Goal: Task Accomplishment & Management: Manage account settings

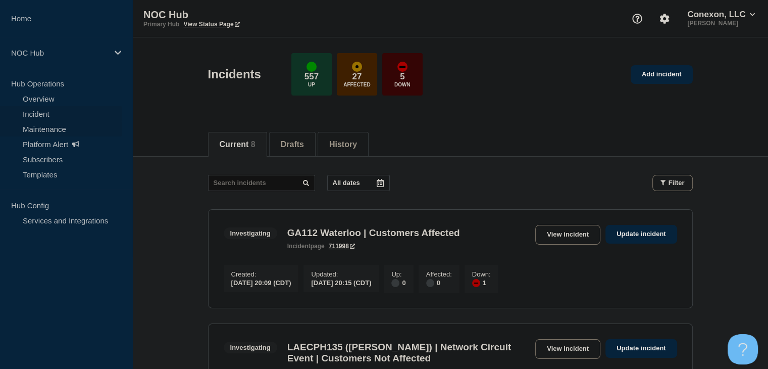
click at [55, 129] on link "Maintenance" at bounding box center [61, 128] width 122 height 15
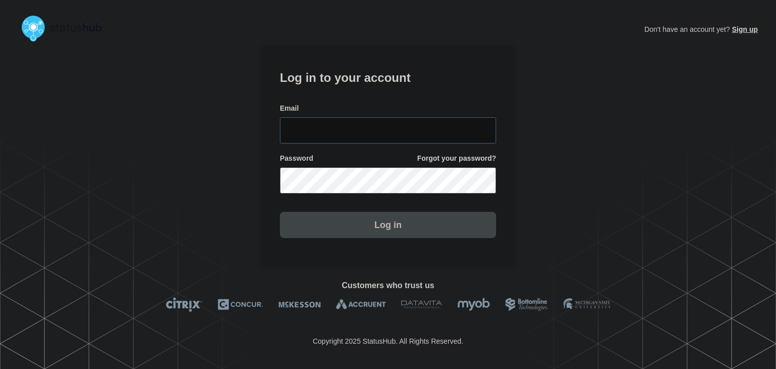
type input "amanda.mckeehan@conexon.us"
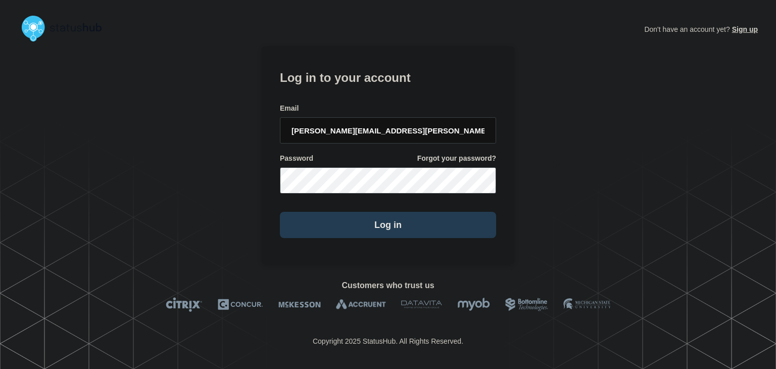
click at [347, 215] on button "Log in" at bounding box center [388, 225] width 216 height 26
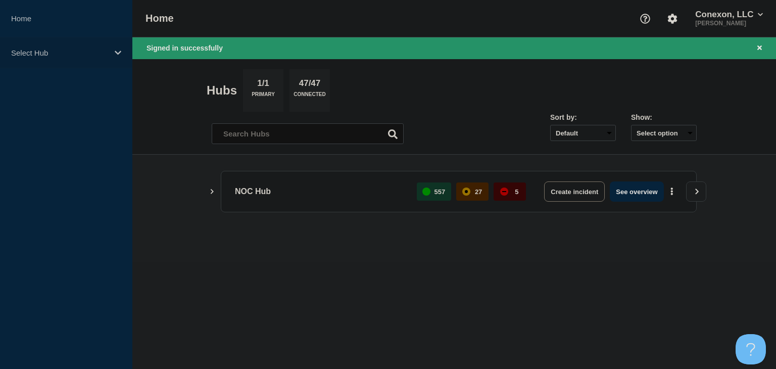
click at [87, 52] on p "Select Hub" at bounding box center [59, 52] width 97 height 9
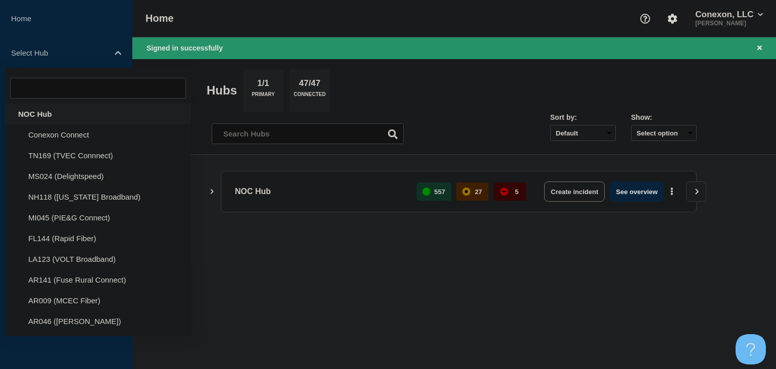
click at [71, 112] on div "NOC Hub" at bounding box center [98, 114] width 186 height 21
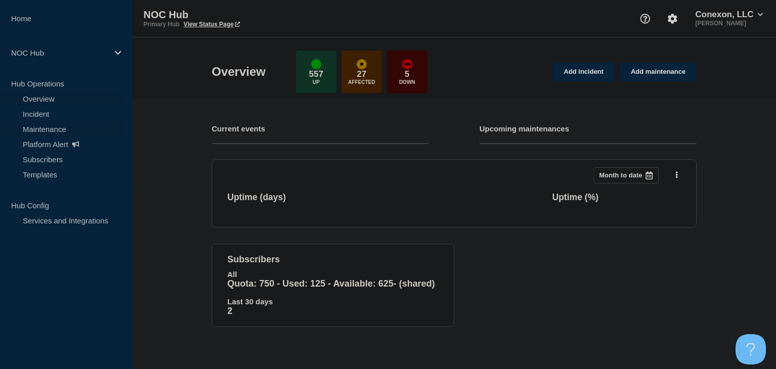
click at [61, 131] on link "Maintenance" at bounding box center [61, 128] width 122 height 15
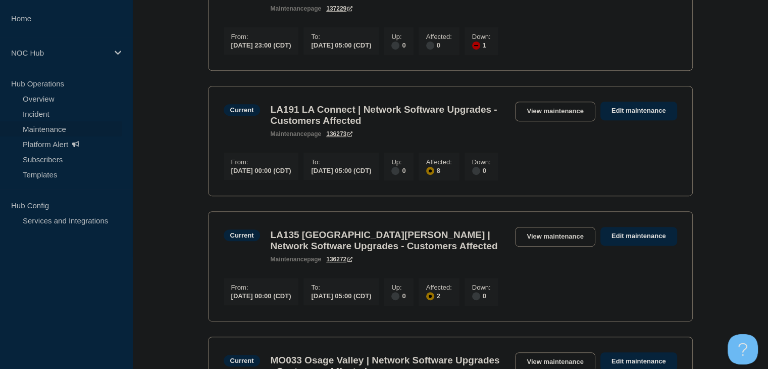
scroll to position [555, 0]
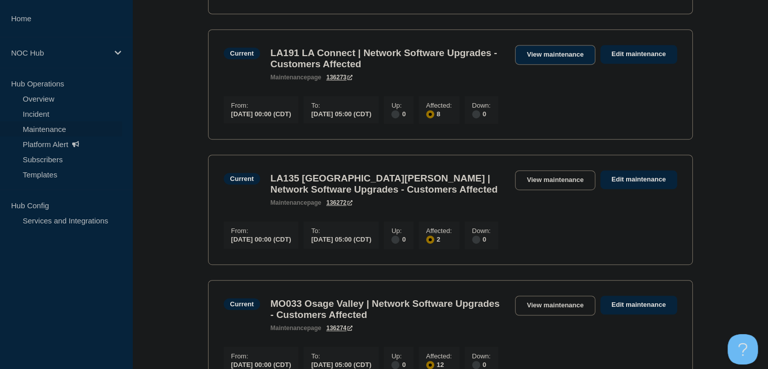
click at [538, 65] on link "View maintenance" at bounding box center [555, 55] width 80 height 20
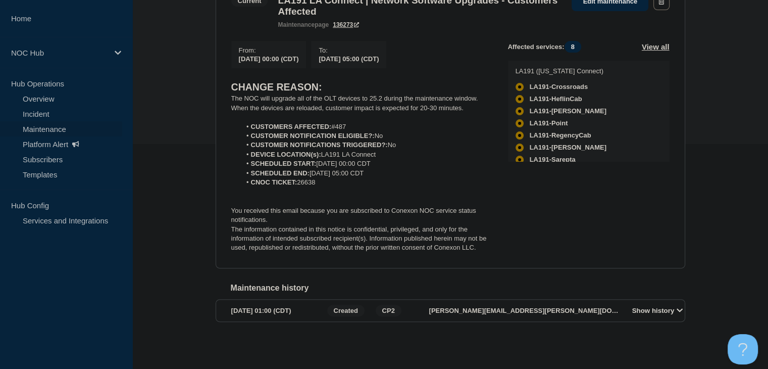
scroll to position [182, 0]
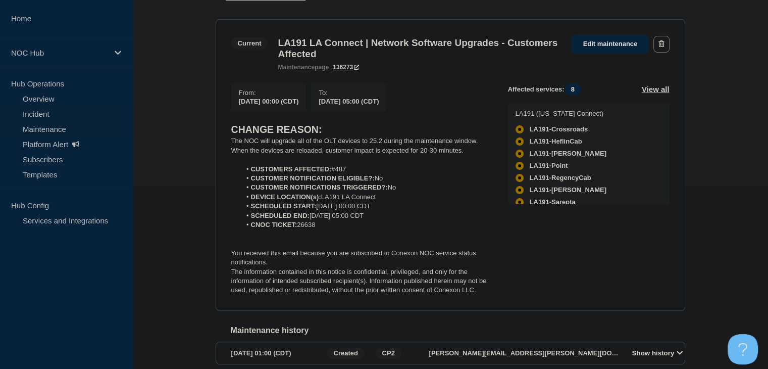
click at [31, 111] on link "Incident" at bounding box center [61, 113] width 122 height 15
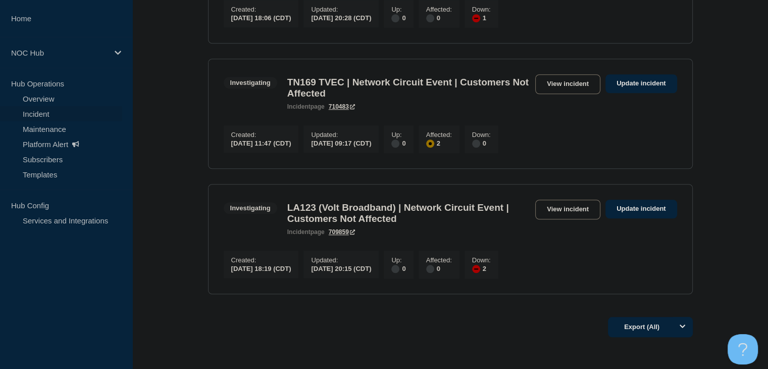
scroll to position [858, 0]
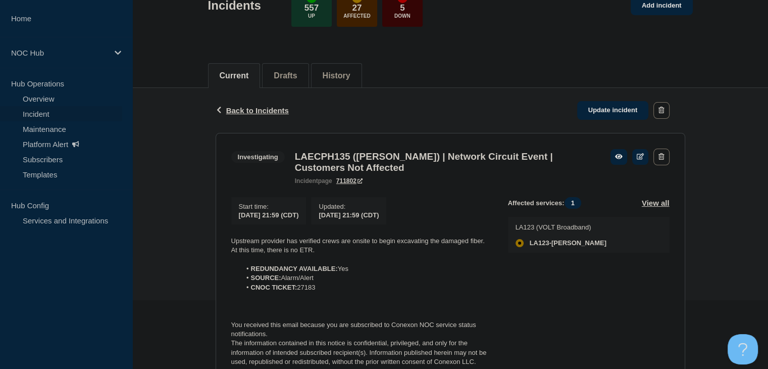
scroll to position [151, 0]
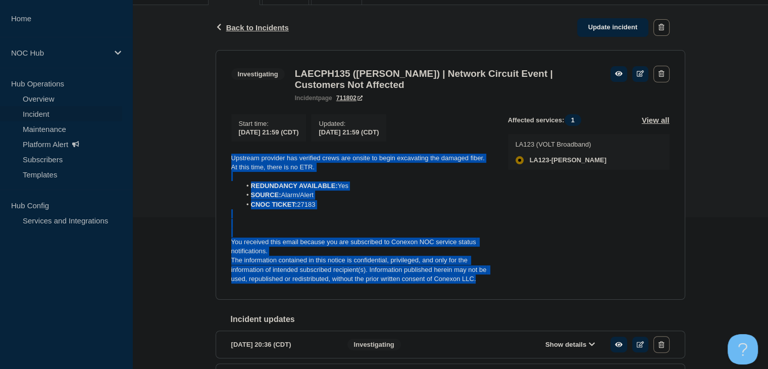
drag, startPoint x: 494, startPoint y: 282, endPoint x: 216, endPoint y: 162, distance: 302.6
click at [216, 162] on section "Investigating LAECPH135 (Baskin) | Network Circuit Event | Customers Not Affect…" at bounding box center [451, 174] width 470 height 249
copy div "Upstream provider has verified crews are onsite to begin excavating the damaged…"
click at [596, 32] on link "Update incident" at bounding box center [613, 27] width 72 height 19
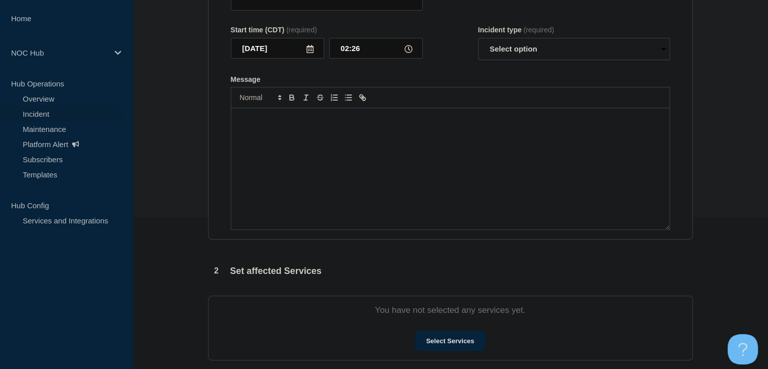
type input "LAECPH135 (Baskin) | Network Circuit Event | Customers Not Affected"
click at [362, 205] on div "Message" at bounding box center [450, 168] width 438 height 121
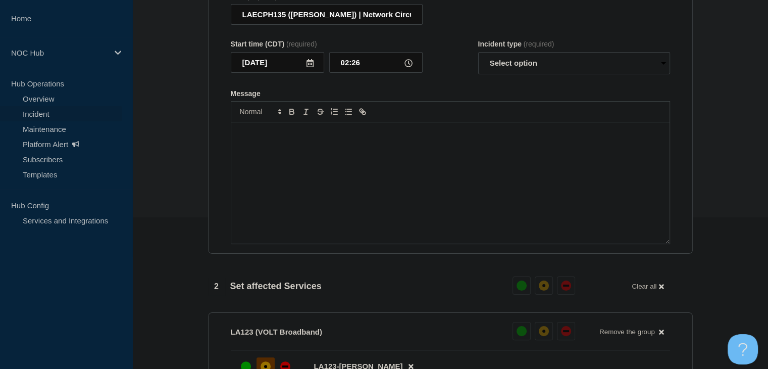
scroll to position [168, 0]
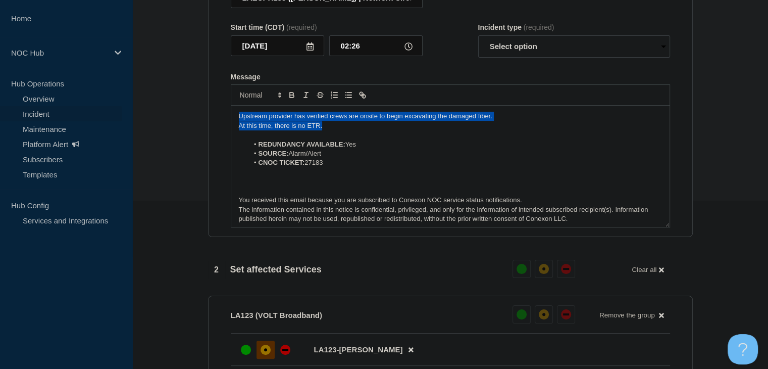
drag, startPoint x: 333, startPoint y: 133, endPoint x: 183, endPoint y: 112, distance: 151.0
click at [183, 112] on section "1 Provide details Title (required) LAECPH135 (Baskin) | Network Circuit Event |…" at bounding box center [450, 338] width 636 height 811
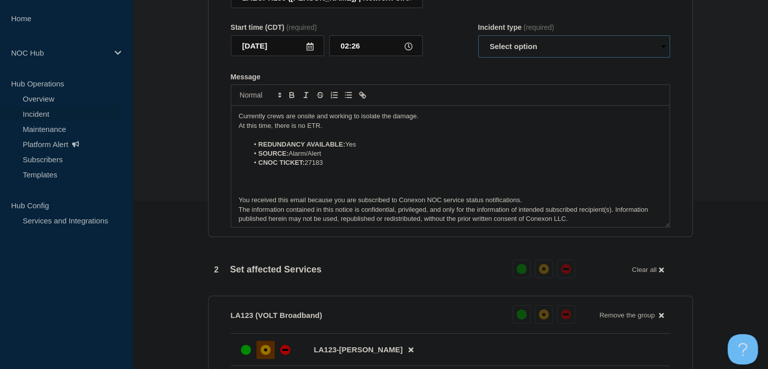
click at [517, 53] on select "Select option Investigating Identified Monitoring Resolved" at bounding box center [574, 46] width 192 height 22
click at [478, 41] on select "Select option Investigating Identified Monitoring Resolved" at bounding box center [574, 46] width 192 height 22
click at [465, 73] on form "Title (required) LAECPH135 (Baskin) | Network Circuit Event | Customers Not Aff…" at bounding box center [450, 102] width 439 height 252
click at [518, 54] on select "Select option Investigating Identified Monitoring Resolved" at bounding box center [574, 46] width 192 height 22
select select "identified"
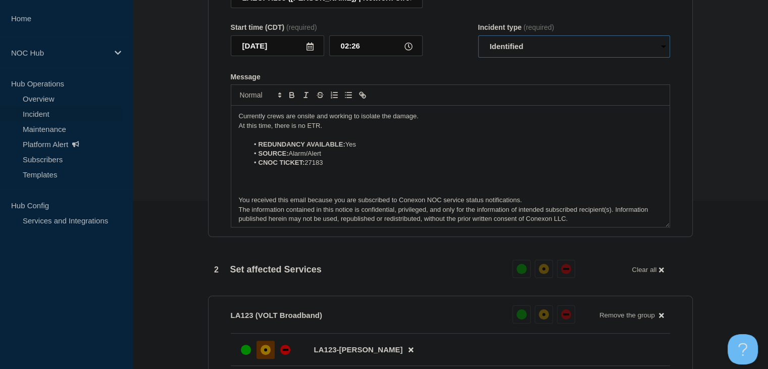
click at [478, 41] on select "Select option Investigating Identified Monitoring Resolved" at bounding box center [574, 46] width 192 height 22
click at [450, 58] on div "Start time (CDT) (required) 2025-09-09 02:26 Incident type (required) Select op…" at bounding box center [450, 40] width 439 height 34
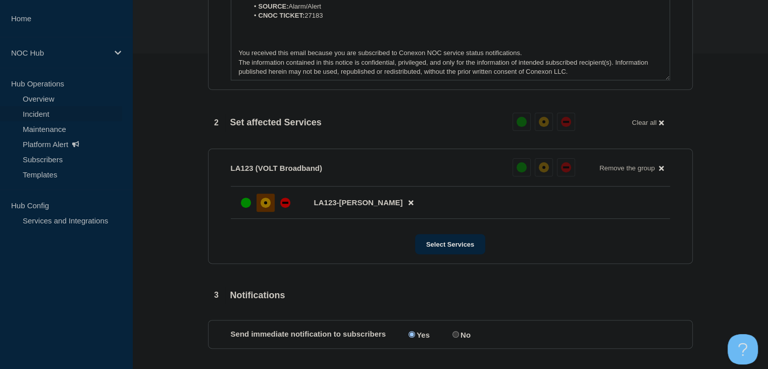
scroll to position [471, 0]
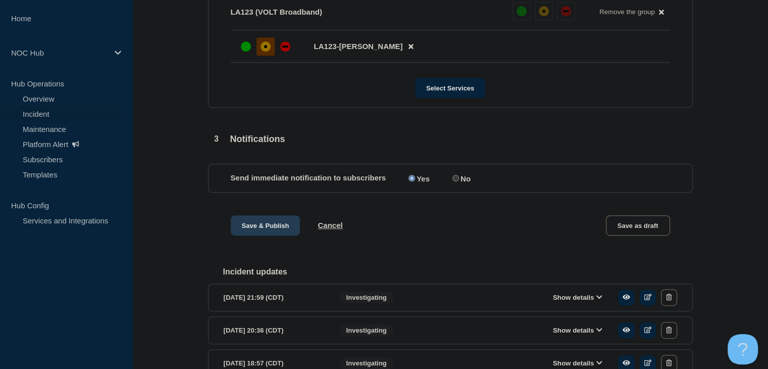
click at [274, 230] on button "Save & Publish" at bounding box center [266, 225] width 70 height 20
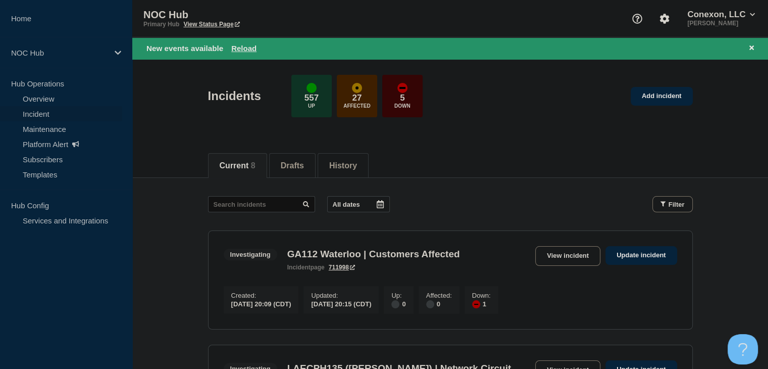
click at [243, 42] on div "New events available Reload" at bounding box center [452, 48] width 612 height 12
click at [242, 45] on button "Reload" at bounding box center [243, 48] width 25 height 9
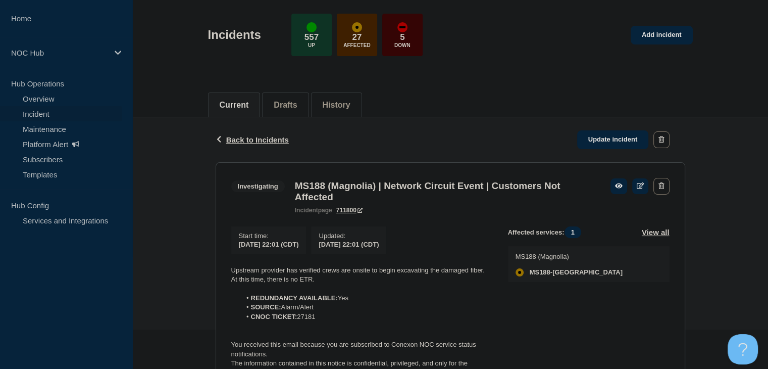
scroll to position [151, 0]
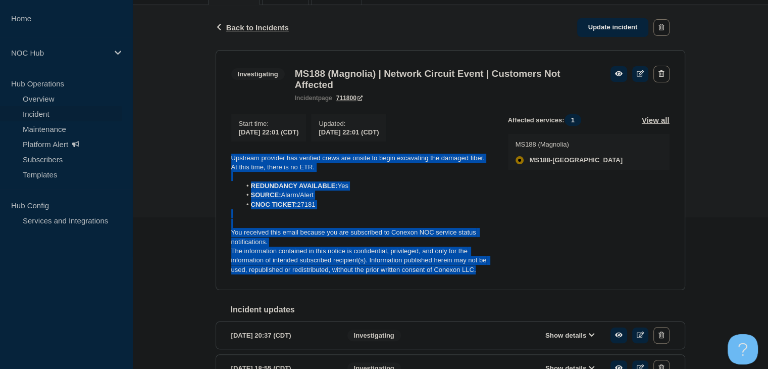
drag, startPoint x: 315, startPoint y: 236, endPoint x: 180, endPoint y: 150, distance: 160.1
click at [180, 150] on div "Back Back to Incidents Update incident Investigating MS188 (Magnolia) | Network…" at bounding box center [450, 225] width 636 height 441
copy div "Upstream provider has verified crews are onsite to begin excavating the damaged…"
click at [586, 31] on link "Update incident" at bounding box center [613, 27] width 72 height 19
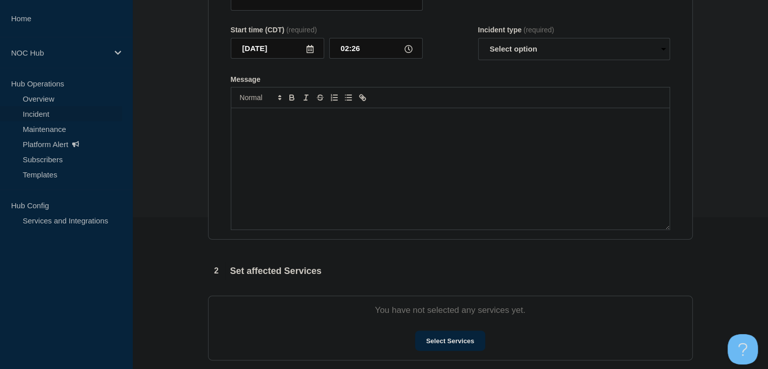
click at [327, 184] on div "Message" at bounding box center [450, 168] width 438 height 121
type input "MS188 (Magnolia) | Network Circuit Event | Customers Not Affected"
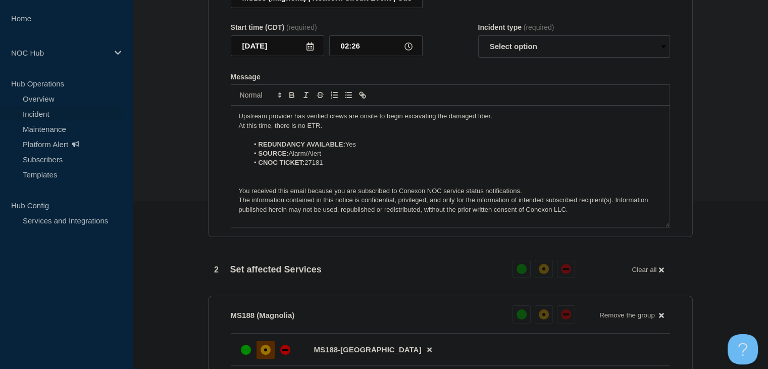
scroll to position [118, 0]
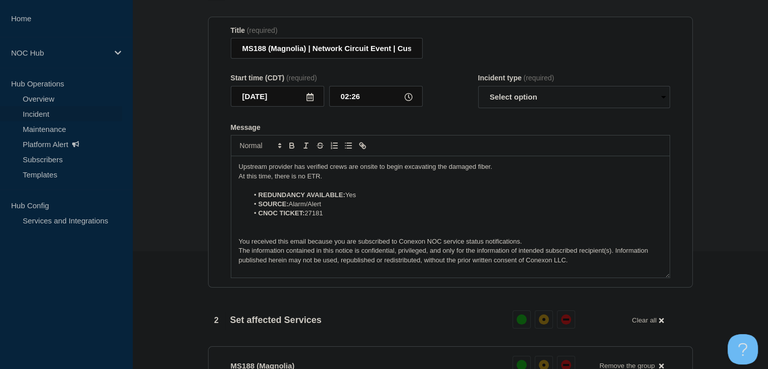
click at [314, 171] on p "Upstream provider has verified crews are onsite to begin excavating the damaged…" at bounding box center [450, 166] width 423 height 9
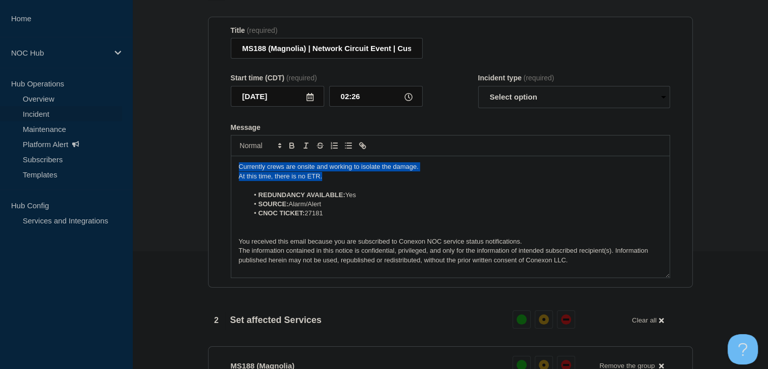
drag, startPoint x: 329, startPoint y: 183, endPoint x: 237, endPoint y: 171, distance: 92.8
click at [224, 168] on section "Title (required) MS188 (Magnolia) | Network Circuit Event | Customers Not Affec…" at bounding box center [450, 152] width 485 height 271
copy div "Currently crews are onsite and working to isolate the damage. At this time, the…"
click at [501, 103] on select "Select option Investigating Identified Monitoring Resolved" at bounding box center [574, 97] width 192 height 22
click at [478, 91] on select "Select option Investigating Identified Monitoring Resolved" at bounding box center [574, 97] width 192 height 22
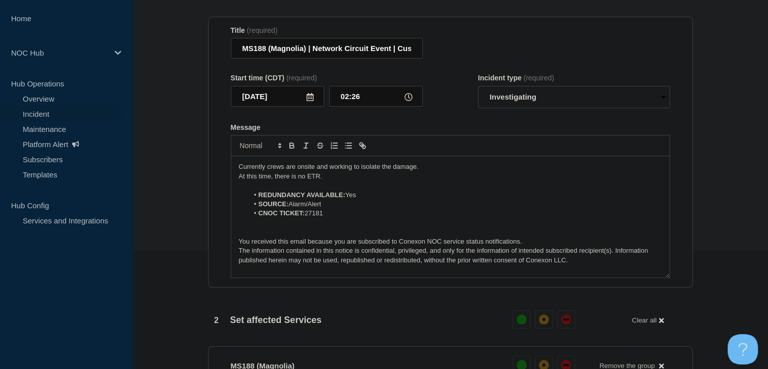
click at [454, 108] on div "Start time (CDT) (required) 2025-09-09 02:26 Incident type (required) Select op…" at bounding box center [450, 91] width 439 height 34
click at [501, 107] on select "Select option Investigating Identified Monitoring Resolved" at bounding box center [574, 97] width 192 height 22
select select "identified"
click at [478, 91] on select "Select option Investigating Identified Monitoring Resolved" at bounding box center [574, 97] width 192 height 22
click at [445, 120] on form "Title (required) MS188 (Magnolia) | Network Circuit Event | Customers Not Affec…" at bounding box center [450, 152] width 439 height 252
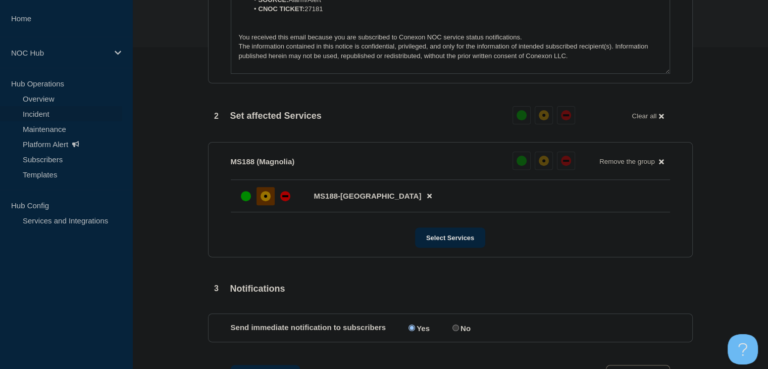
scroll to position [370, 0]
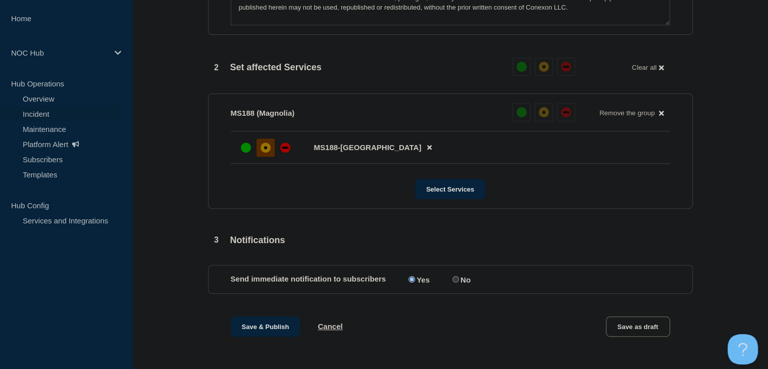
click at [267, 320] on div "1 Provide details Title (required) MS188 (Magnolia) | Network Circuit Event | C…" at bounding box center [450, 136] width 496 height 811
click at [267, 328] on button "Save & Publish" at bounding box center [266, 326] width 70 height 20
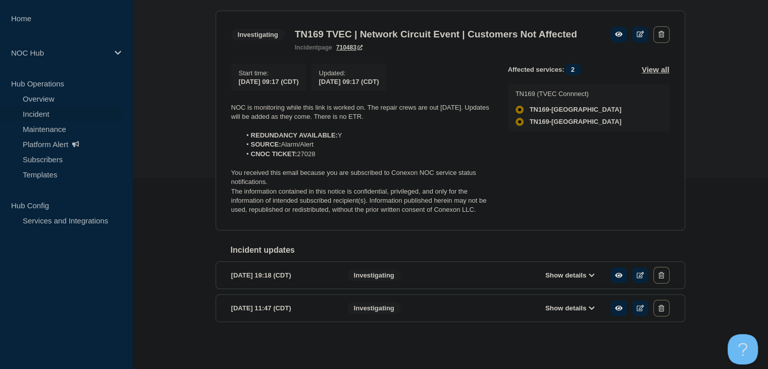
scroll to position [202, 0]
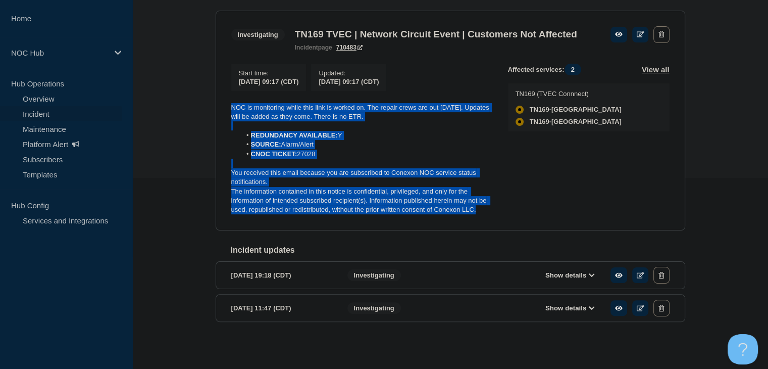
drag, startPoint x: 490, startPoint y: 212, endPoint x: 219, endPoint y: 107, distance: 291.0
click at [219, 107] on section "Investigating TN169 TVEC | Network Circuit Event | Customers Not Affected incid…" at bounding box center [451, 121] width 470 height 220
copy div "NOC is monitoring while this link is worked on. The repair crews are out [DATE]…"
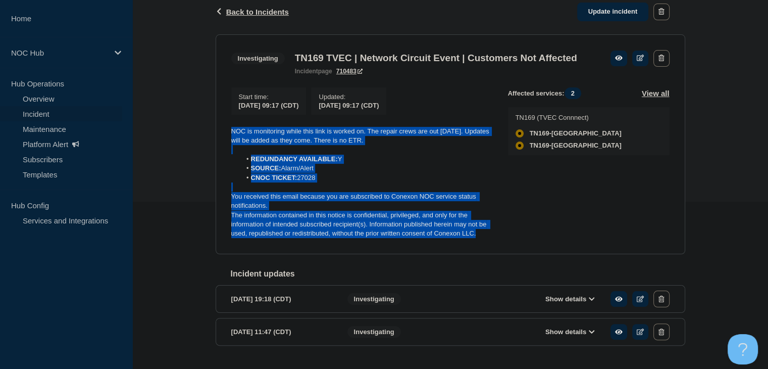
scroll to position [151, 0]
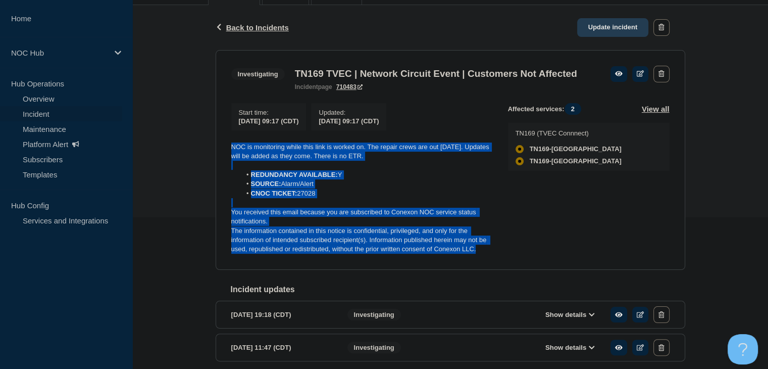
click at [605, 36] on link "Update incident" at bounding box center [613, 27] width 72 height 19
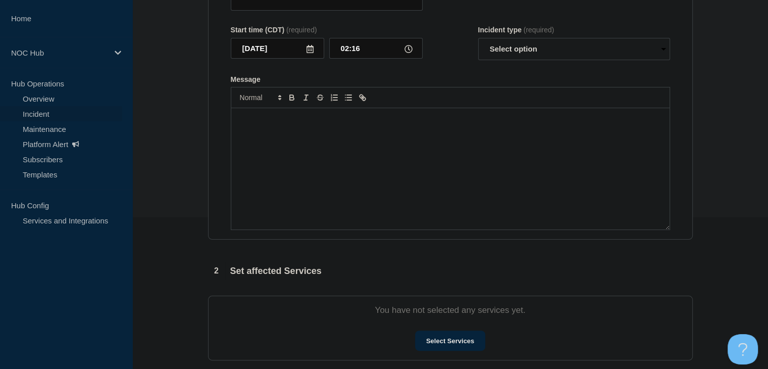
type input "TN169 TVEC | Network Circuit Event | Customers Not Affected"
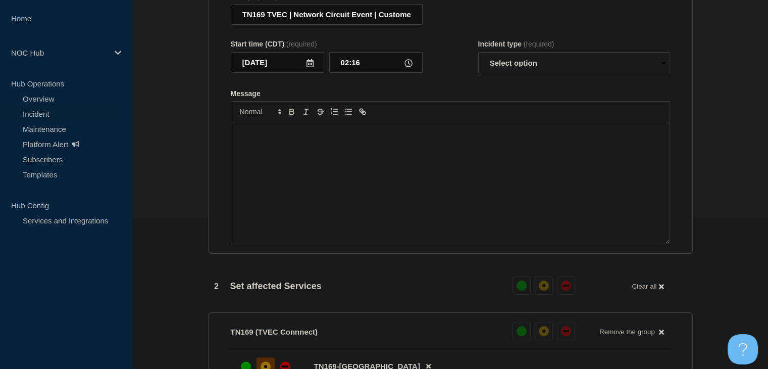
click at [337, 209] on div "Message" at bounding box center [450, 182] width 438 height 121
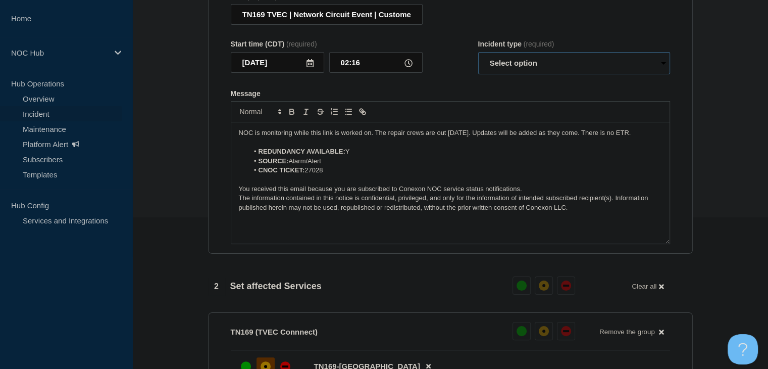
click at [512, 68] on select "Select option Investigating Identified Monitoring Resolved" at bounding box center [574, 63] width 192 height 22
select select "monitoring"
click at [478, 58] on select "Select option Investigating Identified Monitoring Resolved" at bounding box center [574, 63] width 192 height 22
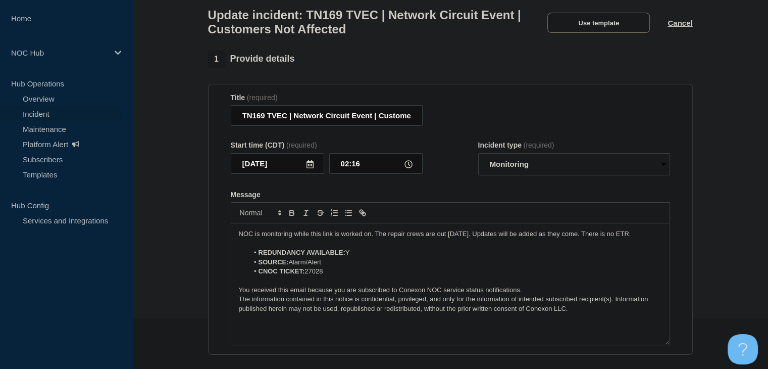
click at [351, 238] on p "NOC is monitoring while this link is worked on. The repair crews are out [DATE]…" at bounding box center [450, 233] width 423 height 9
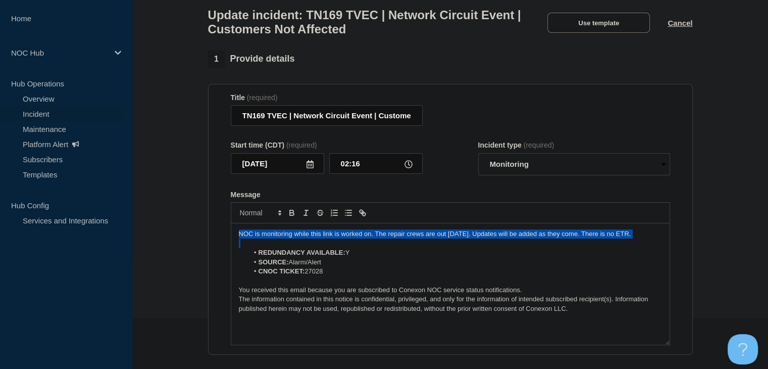
click at [351, 238] on p "NOC is monitoring while this link is worked on. The repair crews are out [DATE]…" at bounding box center [450, 233] width 423 height 9
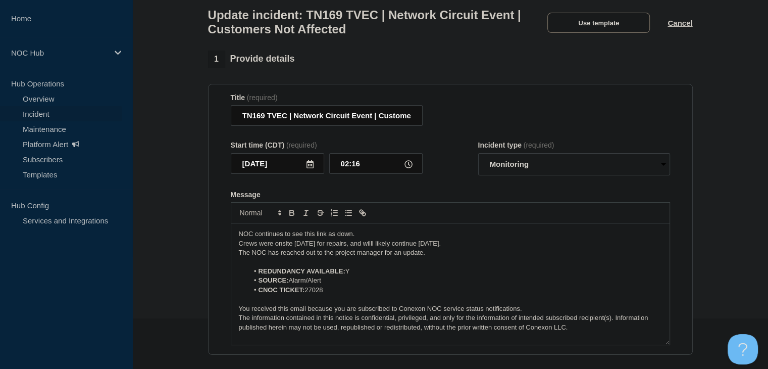
click at [368, 276] on li "REDUNDANCY AVAILABLE: Y" at bounding box center [455, 271] width 414 height 9
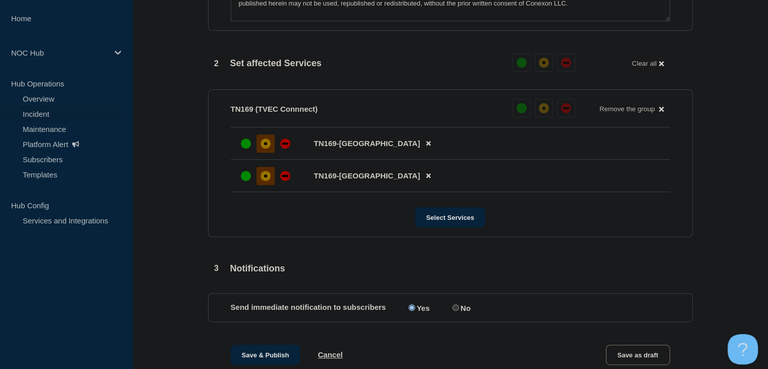
scroll to position [454, 0]
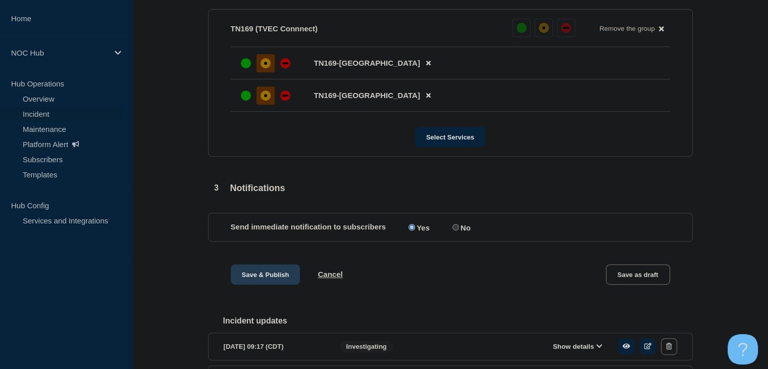
click at [255, 277] on button "Save & Publish" at bounding box center [266, 274] width 70 height 20
